Goal: Check status: Check status

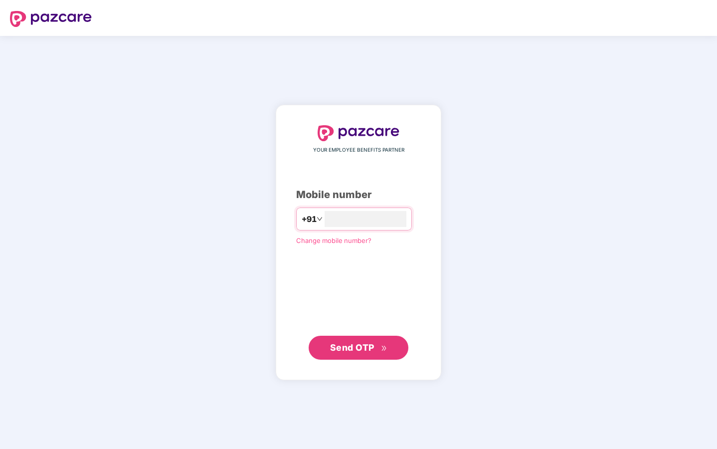
type input "**********"
click at [355, 346] on span "Send OTP" at bounding box center [352, 347] width 44 height 10
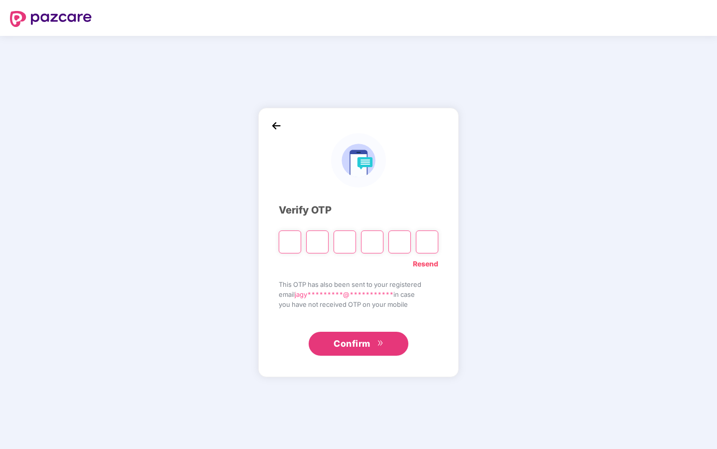
type input "*"
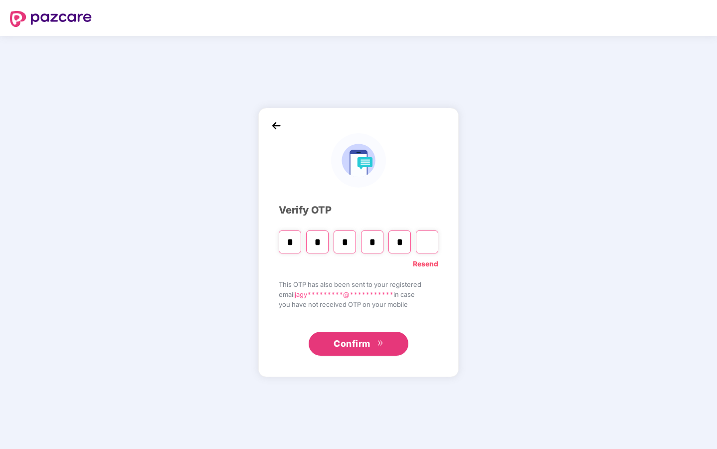
type input "*"
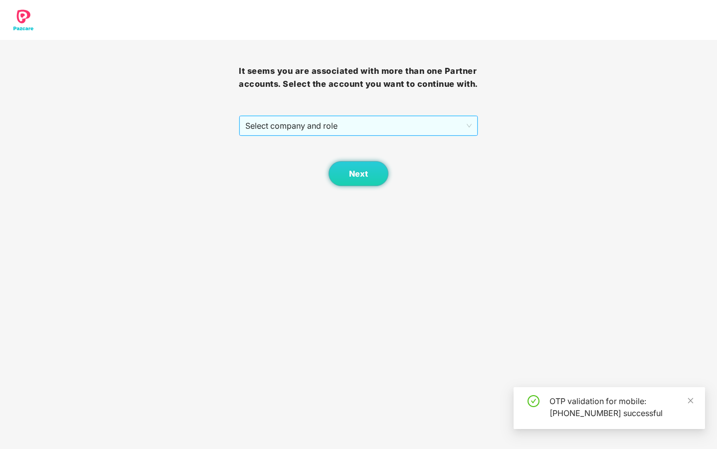
click at [376, 135] on span "Select company and role" at bounding box center [358, 125] width 226 height 19
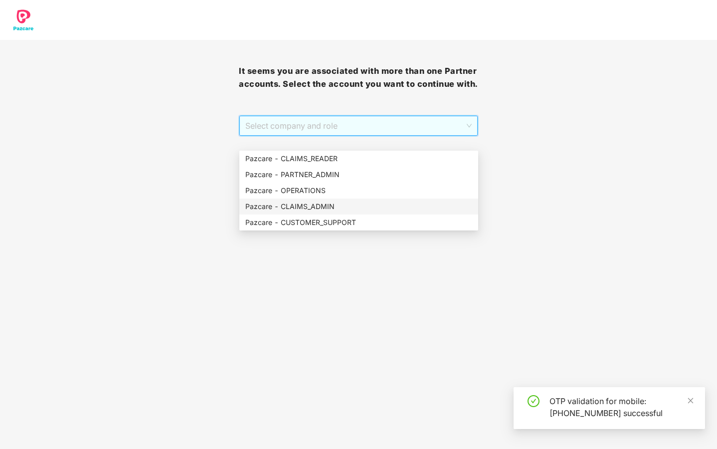
click at [346, 212] on div "Pazcare - CLAIMS_ADMIN" at bounding box center [358, 206] width 239 height 16
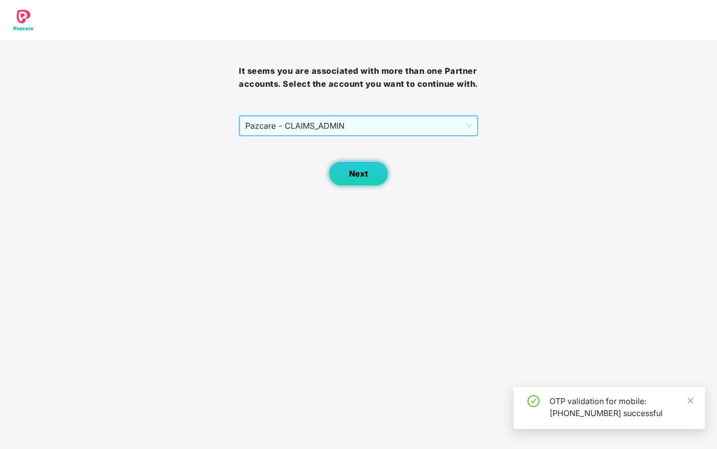
click at [363, 179] on span "Next" at bounding box center [358, 173] width 19 height 9
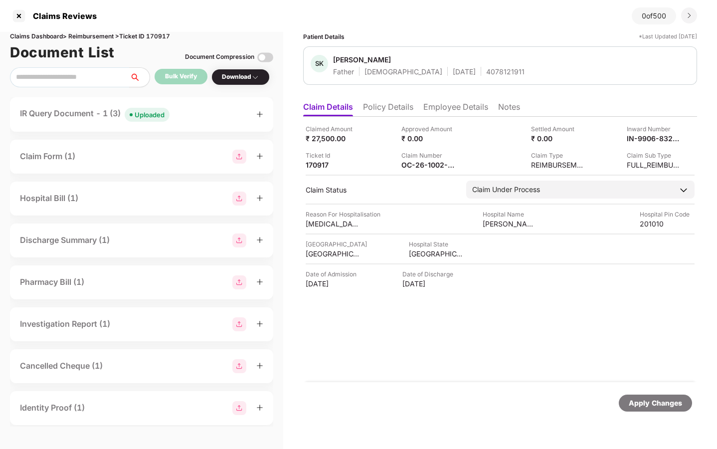
click at [149, 113] on div "Uploaded" at bounding box center [150, 115] width 30 height 10
